Goal: Navigation & Orientation: Understand site structure

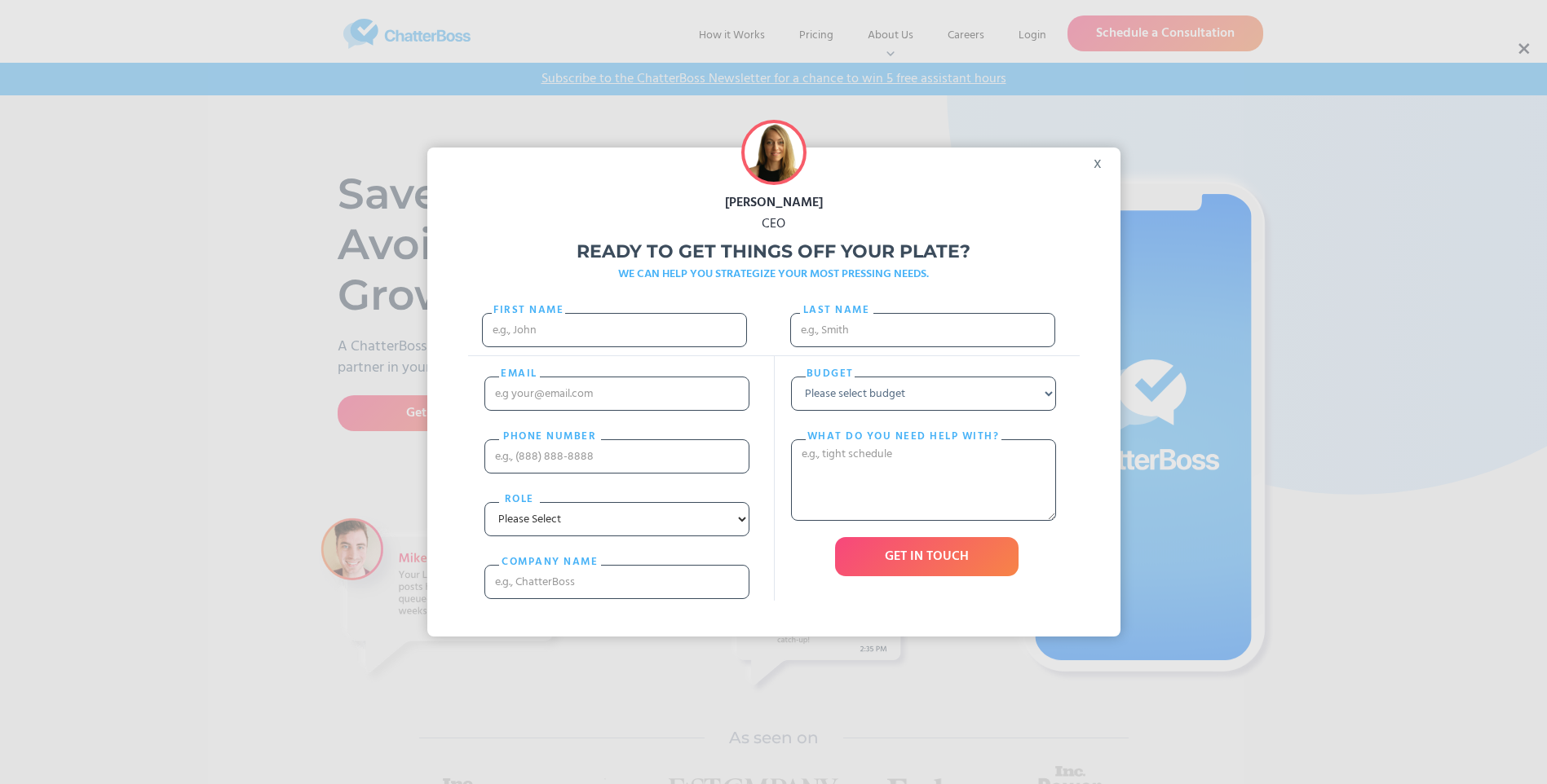
click at [1111, 156] on div "x" at bounding box center [1102, 160] width 37 height 25
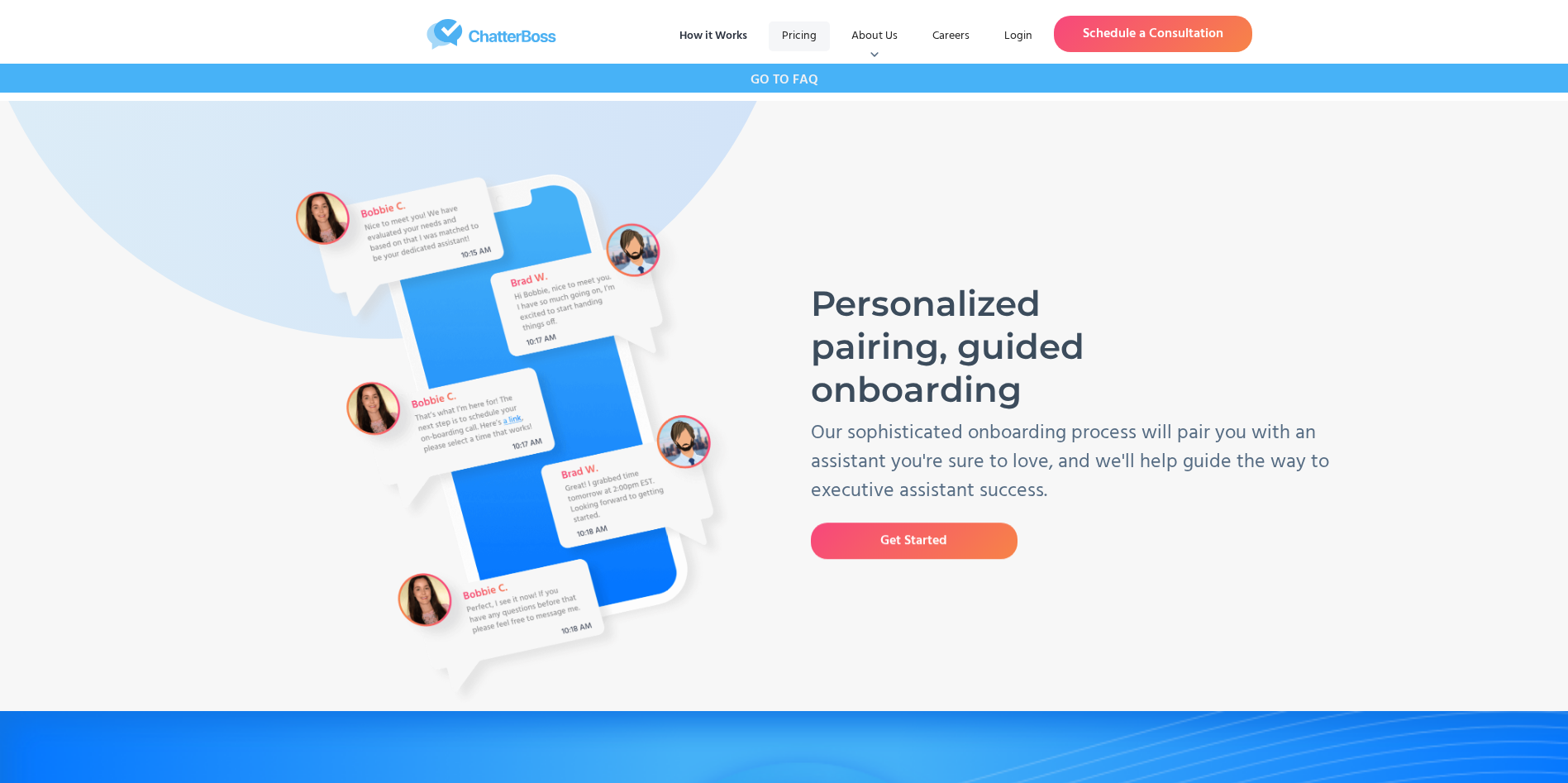
click at [795, 29] on link "Pricing" at bounding box center [799, 36] width 61 height 29
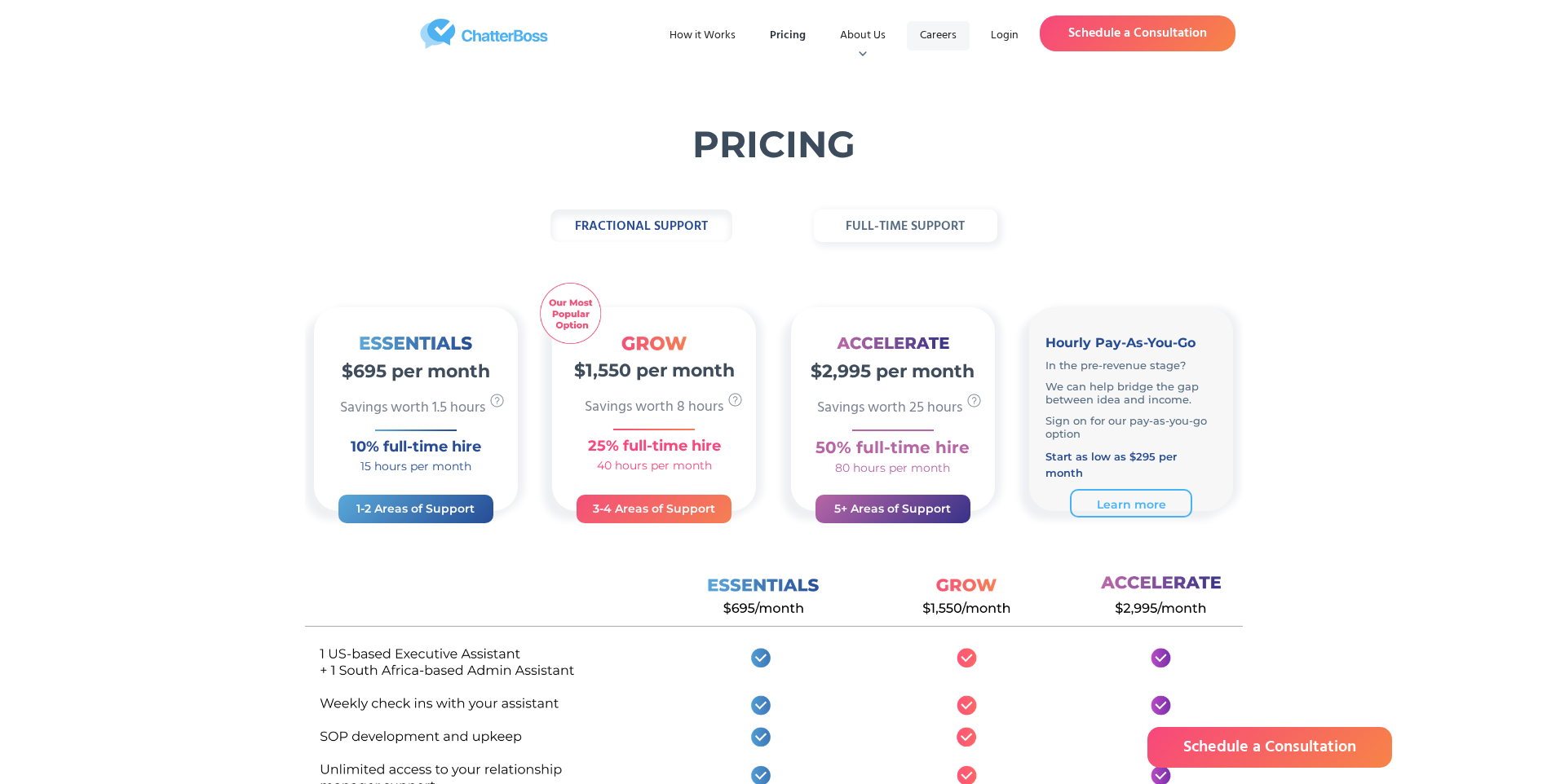
click at [926, 38] on link "Careers" at bounding box center [939, 36] width 63 height 29
click at [854, 99] on link "Who We Are" at bounding box center [868, 99] width 57 height 36
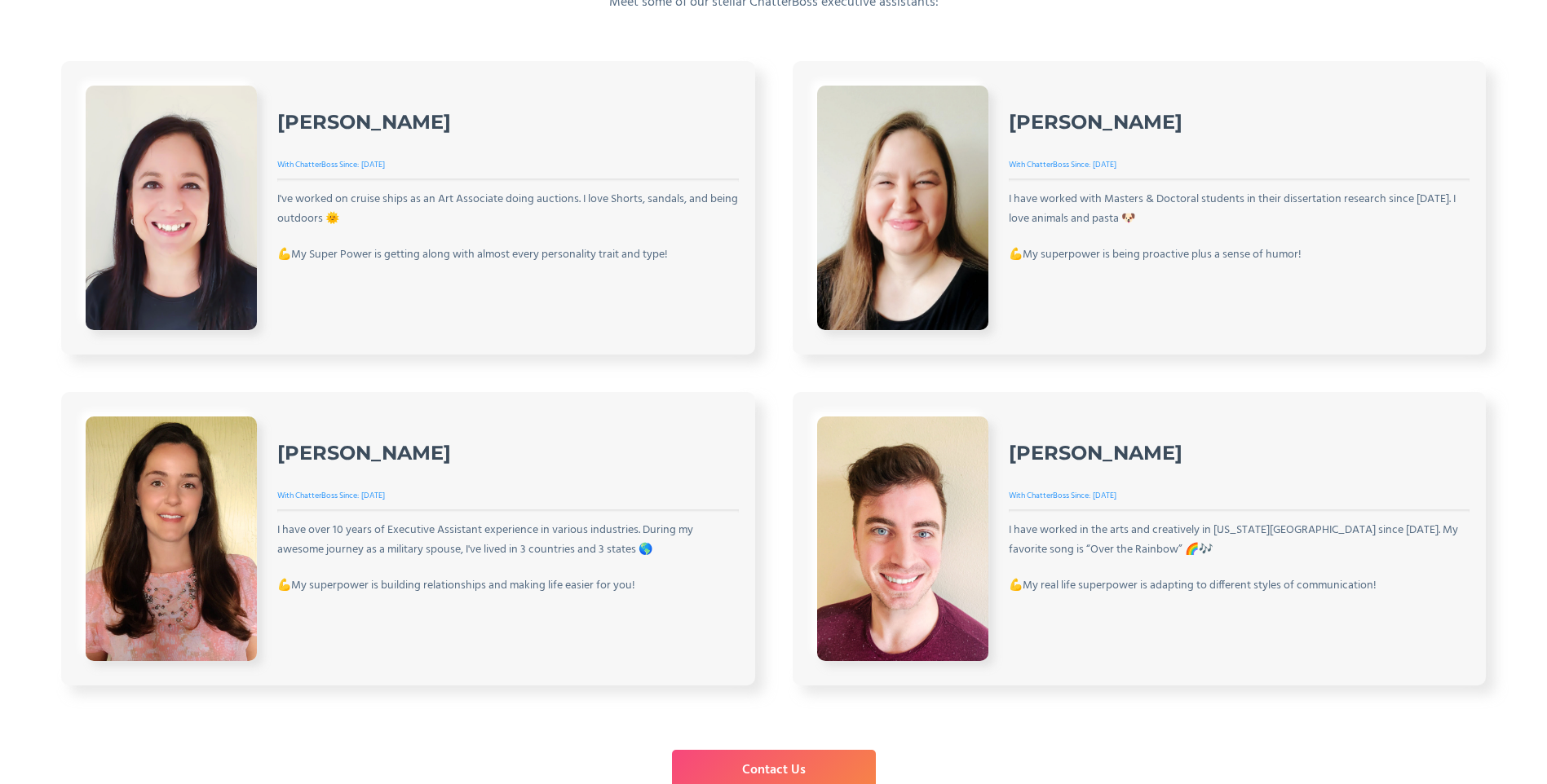
scroll to position [2146, 0]
